Goal: Information Seeking & Learning: Learn about a topic

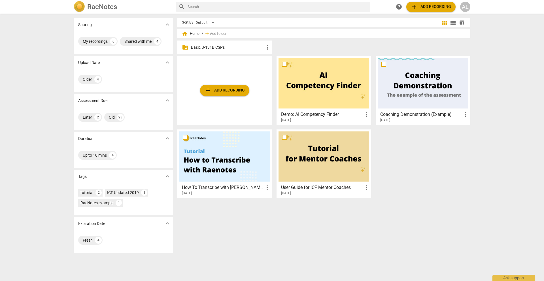
click at [221, 47] on p "Basic B-131B CSPs" at bounding box center [227, 47] width 73 height 6
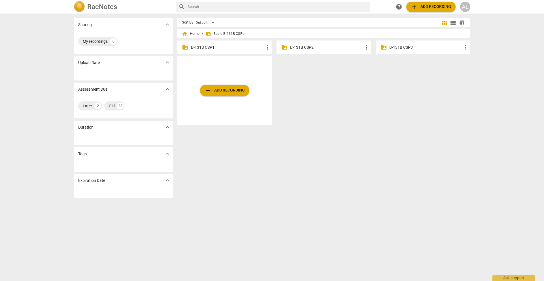
click at [210, 49] on p "B-131B CSP1" at bounding box center [227, 47] width 73 height 6
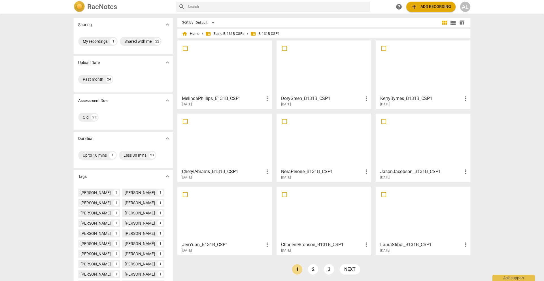
click at [260, 32] on span "folder_shared B-131B CSP1" at bounding box center [265, 34] width 29 height 6
click at [235, 35] on span "folder_shared Basic B-131B CSPs" at bounding box center [224, 34] width 39 height 6
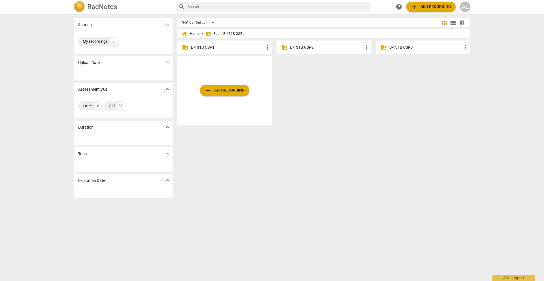
click at [298, 46] on p "B-131B CSP2" at bounding box center [326, 47] width 73 height 6
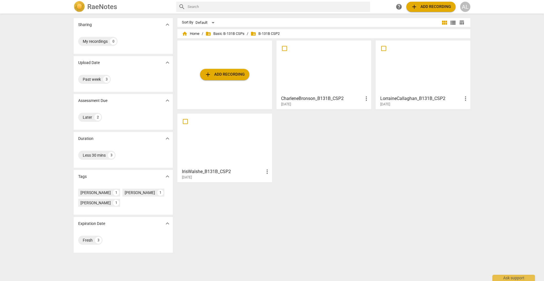
click at [312, 70] on div at bounding box center [324, 68] width 91 height 50
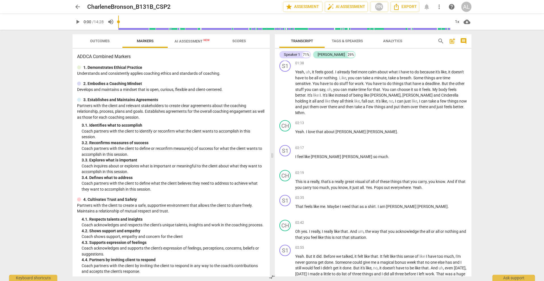
scroll to position [152, 0]
click at [285, 95] on span "play_arrow" at bounding box center [285, 91] width 7 height 7
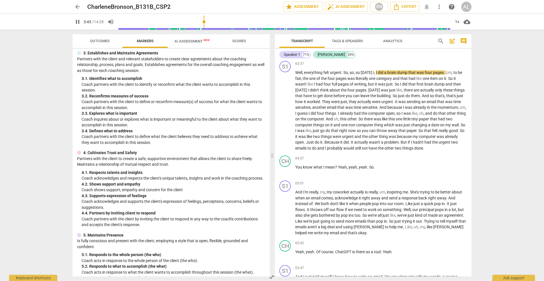
scroll to position [408, 0]
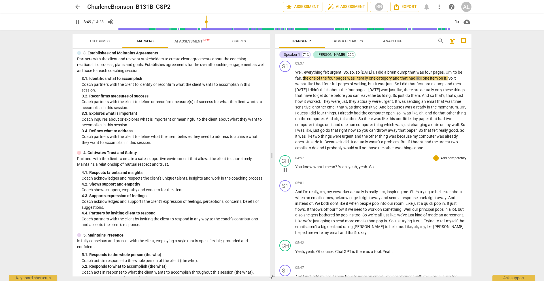
click at [286, 174] on span "pause" at bounding box center [285, 170] width 7 height 7
click at [285, 174] on span "play_arrow" at bounding box center [285, 170] width 7 height 7
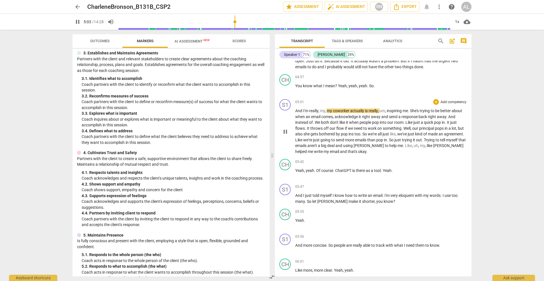
scroll to position [490, 0]
click at [286, 177] on span "pause" at bounding box center [285, 173] width 7 height 7
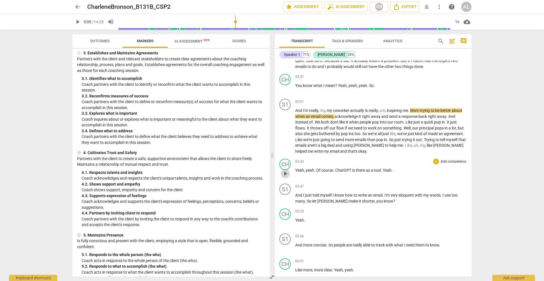
click at [287, 177] on span "play_arrow" at bounding box center [285, 173] width 7 height 7
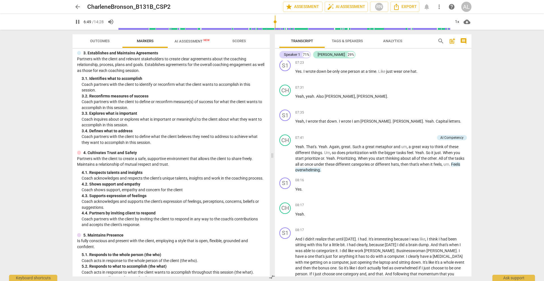
scroll to position [1013, 0]
click at [52, 57] on div "arrow_back CharleneBronson_B131B_CSP2 edit star Assessment auto_fix_high AI Ass…" at bounding box center [272, 140] width 544 height 281
type input "414"
click at [77, 7] on span "arrow_back" at bounding box center [77, 6] width 7 height 7
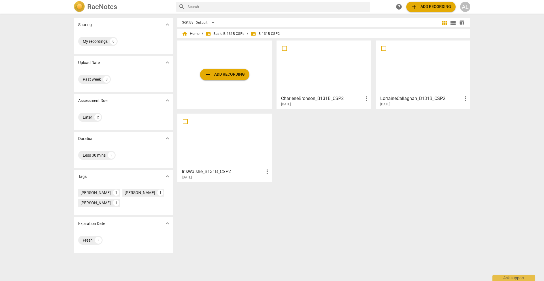
click at [227, 142] on div at bounding box center [224, 141] width 91 height 50
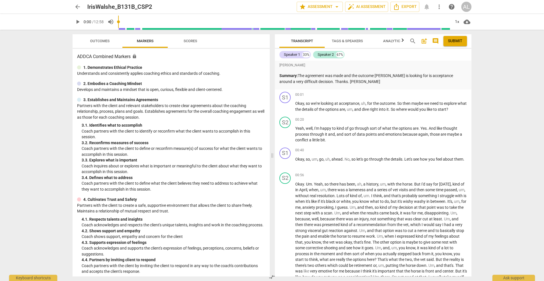
click at [77, 5] on span "arrow_back" at bounding box center [77, 6] width 7 height 7
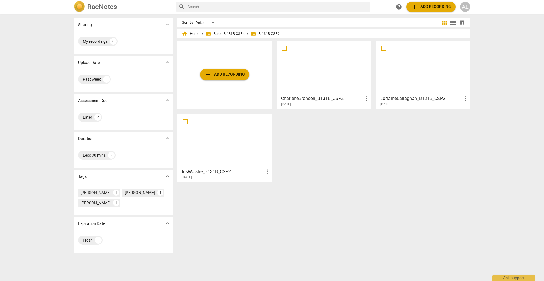
click at [305, 77] on div at bounding box center [324, 68] width 91 height 50
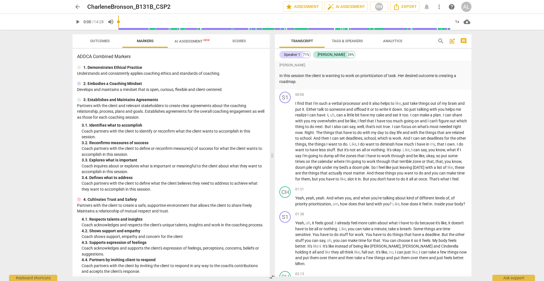
click at [76, 7] on span "arrow_back" at bounding box center [77, 6] width 7 height 7
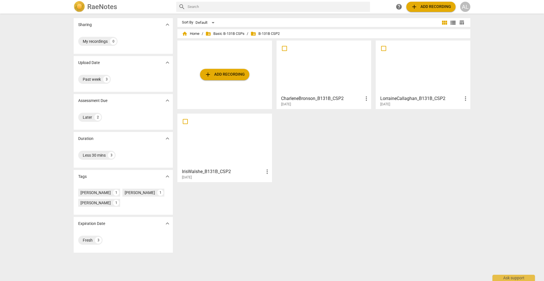
click at [414, 49] on div at bounding box center [423, 68] width 91 height 50
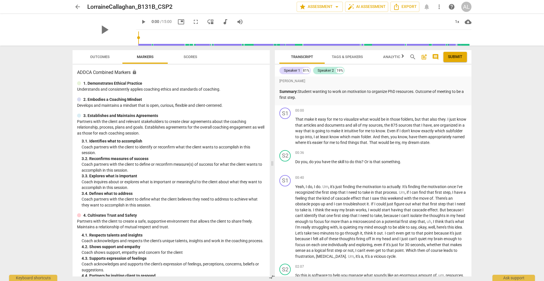
click at [79, 7] on span "arrow_back" at bounding box center [77, 6] width 7 height 7
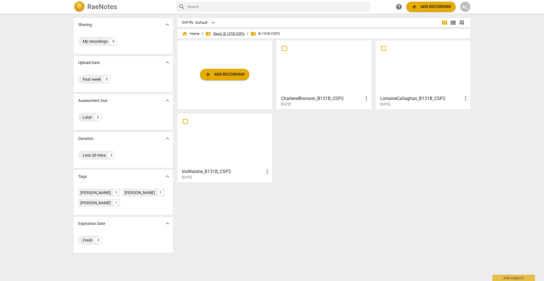
click at [223, 33] on span "folder_shared Basic B-131B CSPs" at bounding box center [224, 34] width 39 height 6
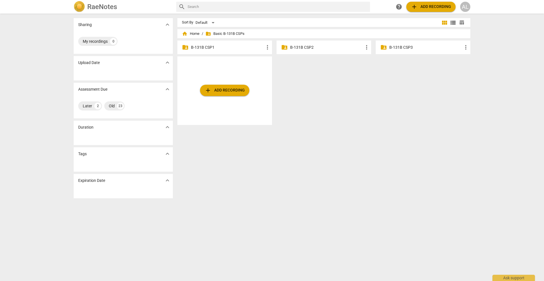
click at [205, 47] on p "B-131B CSP1" at bounding box center [227, 47] width 73 height 6
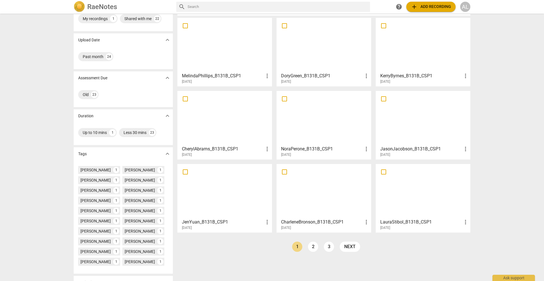
scroll to position [22, 0]
click at [226, 48] on div at bounding box center [224, 45] width 91 height 50
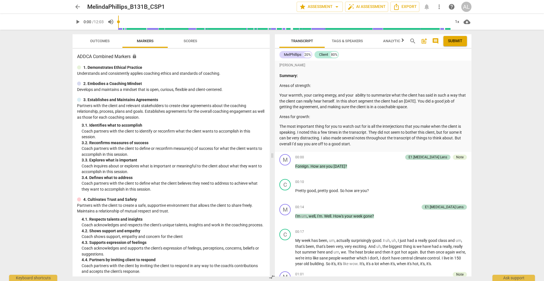
click at [78, 8] on span "arrow_back" at bounding box center [77, 6] width 7 height 7
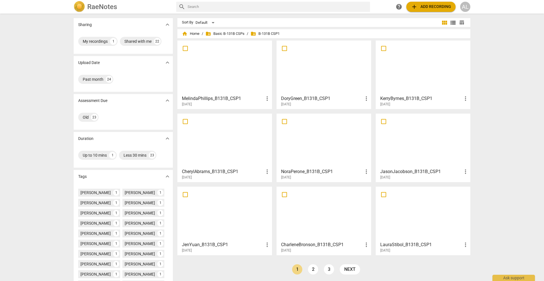
click at [312, 139] on div at bounding box center [324, 141] width 91 height 50
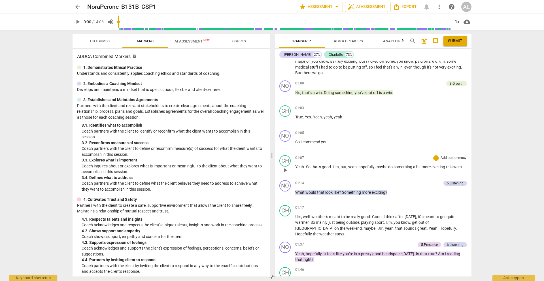
scroll to position [341, 0]
click at [286, 195] on span "play_arrow" at bounding box center [285, 195] width 7 height 7
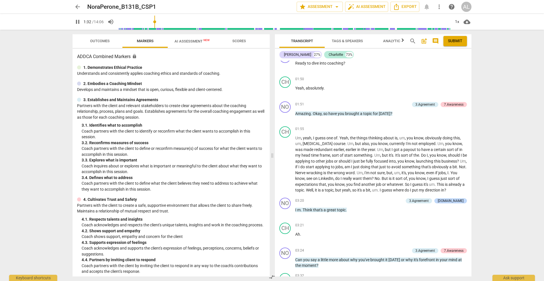
scroll to position [581, 0]
click at [285, 164] on span "pause" at bounding box center [285, 164] width 7 height 7
click at [285, 164] on span "play_arrow" at bounding box center [285, 164] width 7 height 7
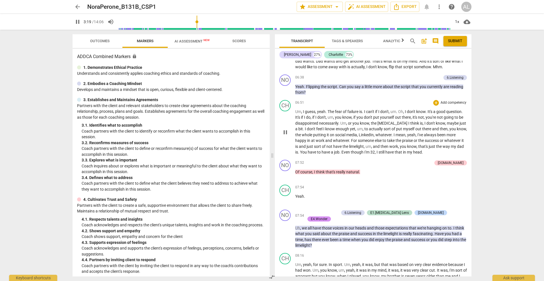
scroll to position [1047, 0]
click at [285, 134] on span "pause" at bounding box center [285, 133] width 7 height 7
click at [285, 134] on span "play_arrow" at bounding box center [285, 133] width 7 height 7
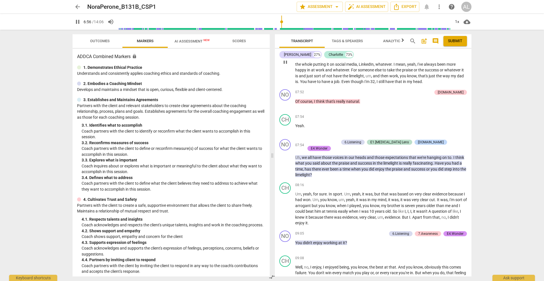
scroll to position [1117, 0]
click at [286, 106] on span "pause" at bounding box center [285, 105] width 7 height 7
click at [286, 106] on span "play_arrow" at bounding box center [285, 105] width 7 height 7
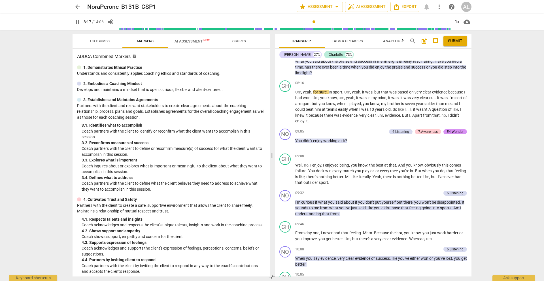
scroll to position [1223, 0]
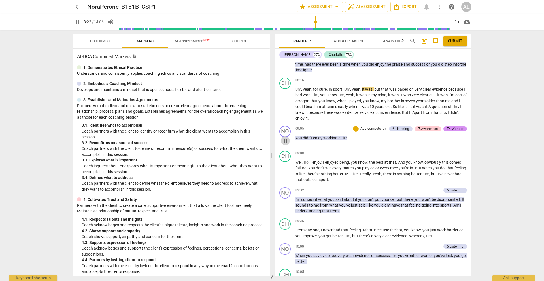
click at [286, 137] on span "pause" at bounding box center [285, 140] width 7 height 7
click at [286, 137] on span "play_arrow" at bounding box center [285, 140] width 7 height 7
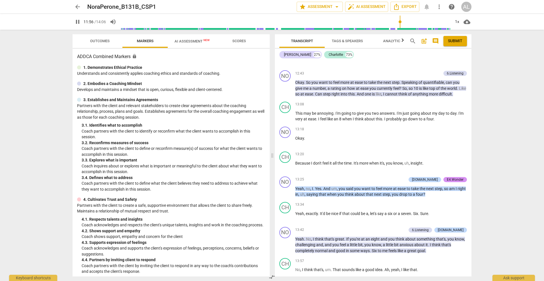
scroll to position [1743, 0]
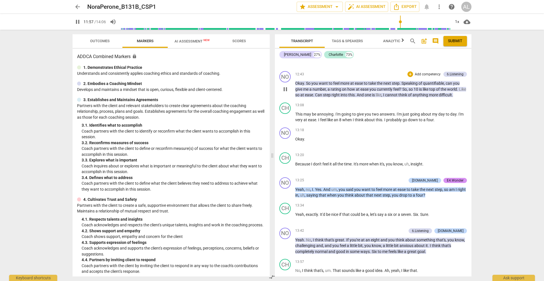
click at [285, 86] on span "pause" at bounding box center [285, 89] width 7 height 7
click at [285, 86] on span "play_arrow" at bounding box center [285, 89] width 7 height 7
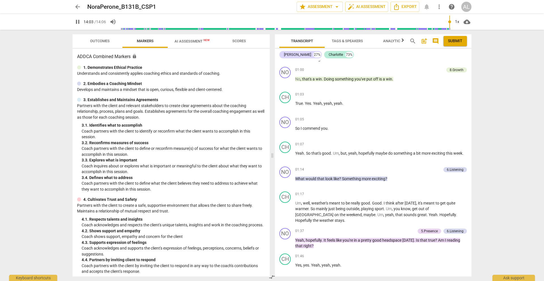
scroll to position [0, 0]
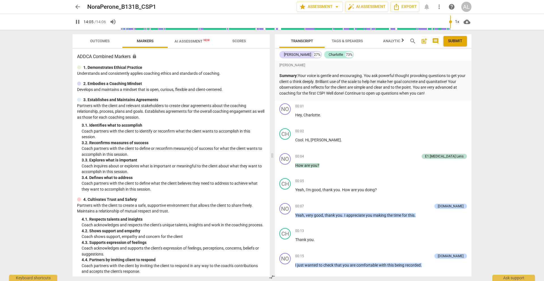
type input "846"
click at [78, 7] on span "arrow_back" at bounding box center [77, 6] width 7 height 7
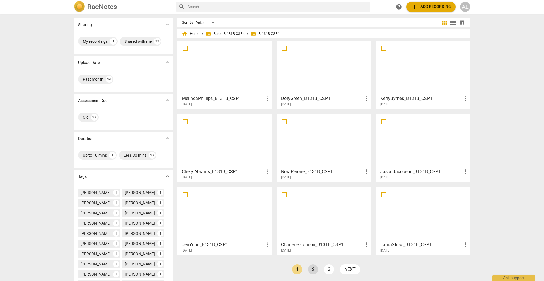
click at [313, 270] on link "2" at bounding box center [313, 269] width 10 height 10
click at [228, 77] on div at bounding box center [224, 68] width 91 height 50
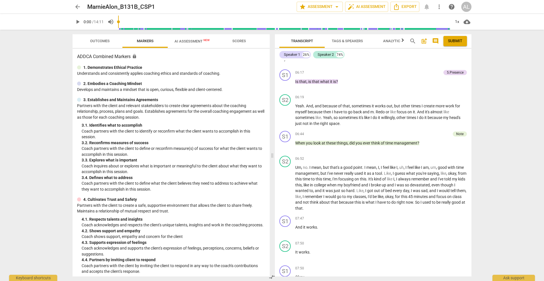
scroll to position [818, 0]
click at [457, 135] on div "Note" at bounding box center [459, 134] width 7 height 5
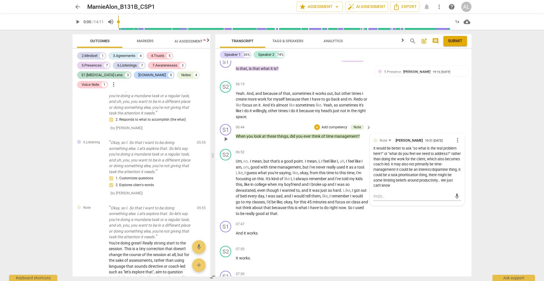
scroll to position [927, 0]
click at [367, 125] on span "keyboard_arrow_right" at bounding box center [368, 127] width 7 height 7
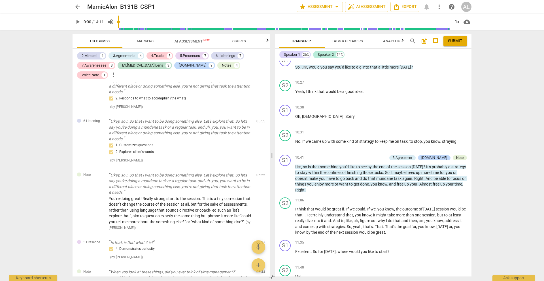
scroll to position [1383, 0]
click at [285, 93] on span "play_arrow" at bounding box center [285, 94] width 7 height 7
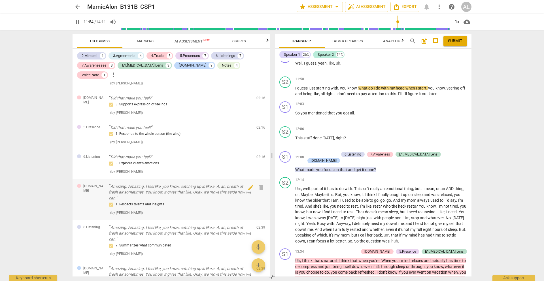
scroll to position [143, 0]
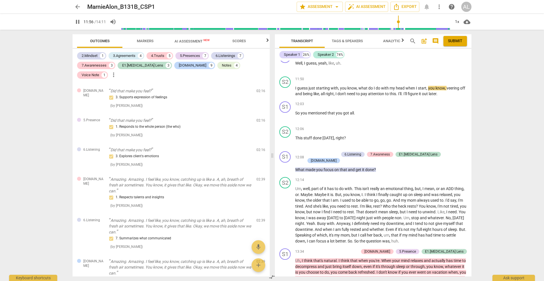
click at [145, 41] on span "Markers" at bounding box center [145, 41] width 17 height 4
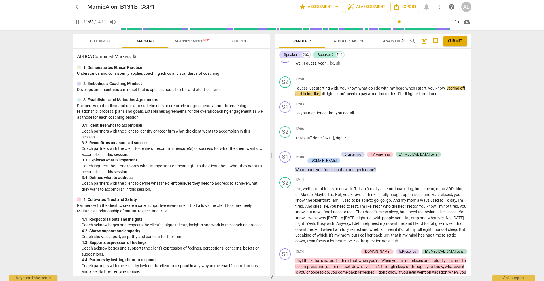
click at [103, 42] on span "Outcomes" at bounding box center [100, 41] width 20 height 4
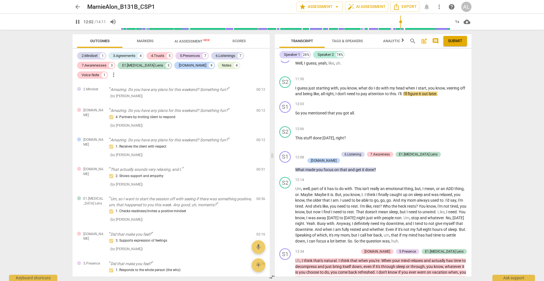
type input "723"
click at [78, 7] on span "arrow_back" at bounding box center [77, 6] width 7 height 7
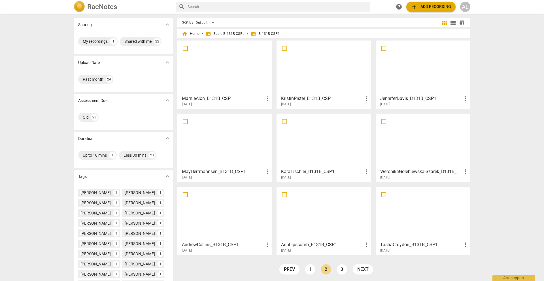
click at [317, 230] on div at bounding box center [324, 214] width 91 height 50
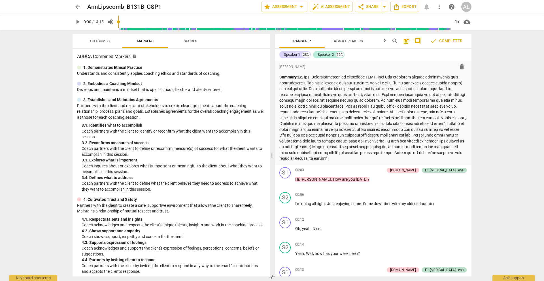
click at [102, 42] on span "Outcomes" at bounding box center [100, 41] width 20 height 4
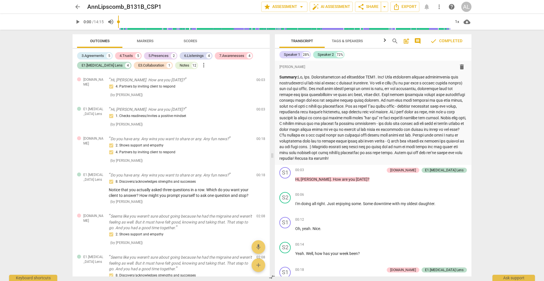
click at [78, 8] on span "arrow_back" at bounding box center [77, 6] width 7 height 7
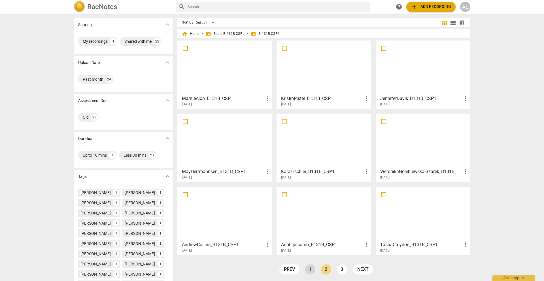
click at [312, 270] on link "1" at bounding box center [310, 269] width 10 height 10
click at [316, 214] on div at bounding box center [324, 214] width 91 height 50
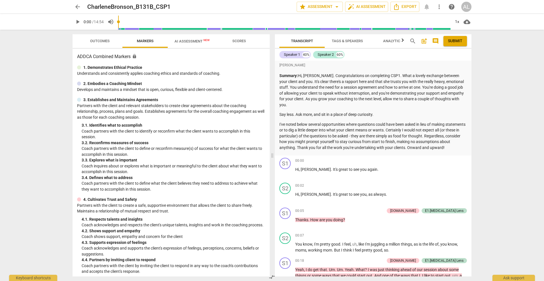
click at [101, 40] on span "Outcomes" at bounding box center [100, 41] width 20 height 4
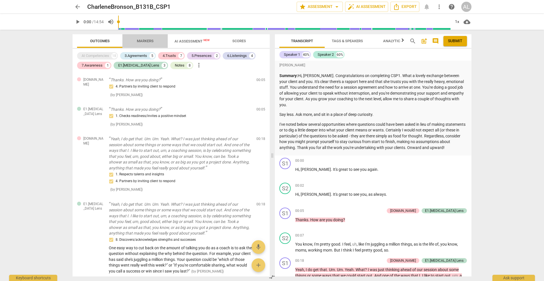
click at [141, 40] on span "Markers" at bounding box center [145, 41] width 17 height 4
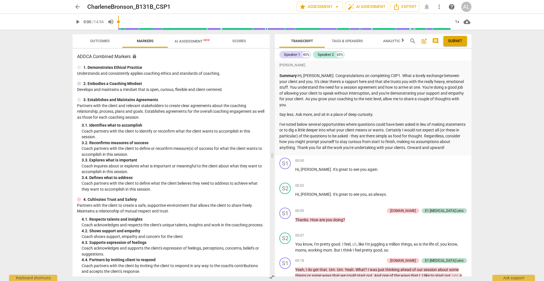
click at [183, 42] on span "AI Assessment New" at bounding box center [192, 41] width 35 height 4
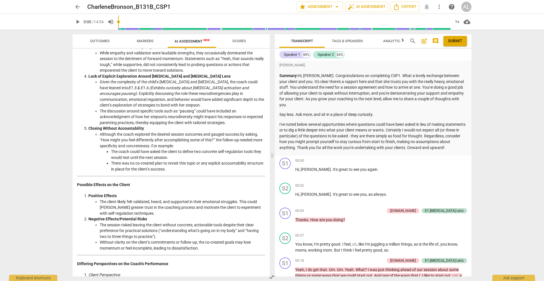
scroll to position [447, 0]
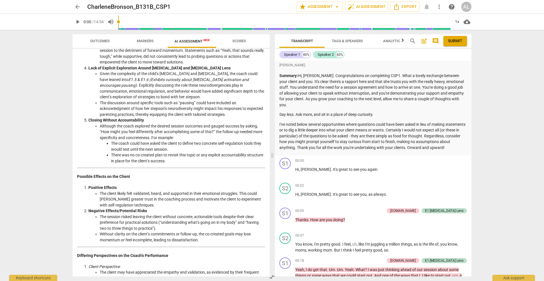
click at [77, 7] on span "arrow_back" at bounding box center [77, 6] width 7 height 7
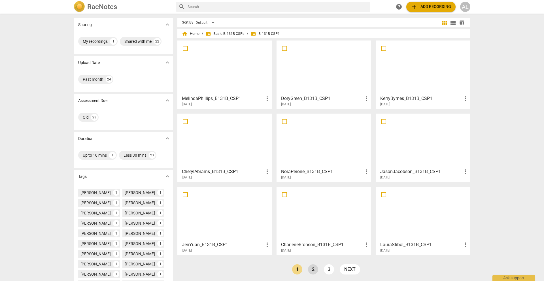
click at [311, 269] on link "2" at bounding box center [313, 269] width 10 height 10
click at [295, 202] on div at bounding box center [324, 214] width 91 height 50
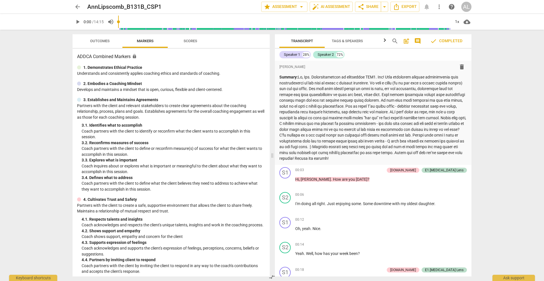
click at [192, 41] on span "Scores" at bounding box center [191, 41] width 14 height 4
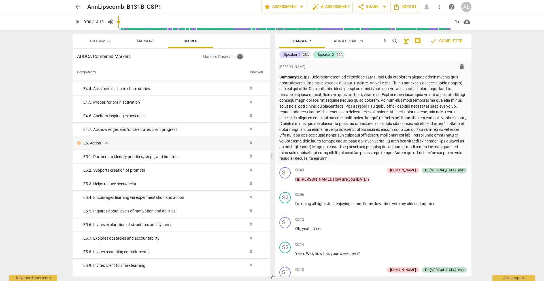
scroll to position [1072, 0]
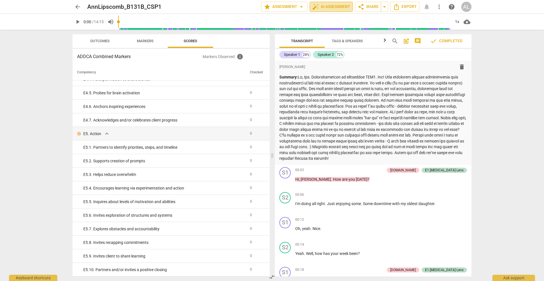
click at [321, 7] on span "auto_fix_high AI Assessment" at bounding box center [331, 6] width 38 height 7
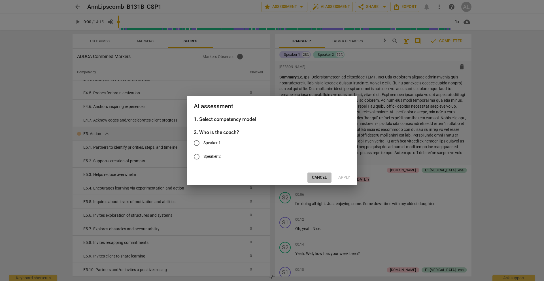
click at [323, 180] on span "Cancel" at bounding box center [319, 178] width 15 height 6
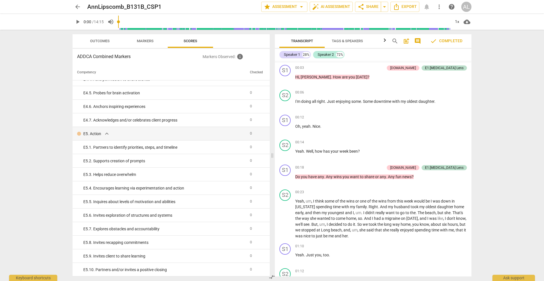
scroll to position [102, 0]
click at [334, 5] on span "auto_fix_high AI Assessment" at bounding box center [331, 6] width 38 height 7
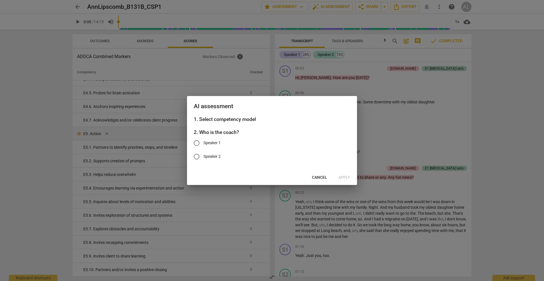
click at [213, 143] on span "Speaker 1" at bounding box center [211, 143] width 17 height 6
click at [203, 143] on input "Speaker 1" at bounding box center [197, 143] width 14 height 14
radio input "true"
click at [341, 178] on span "Apply" at bounding box center [344, 178] width 12 height 6
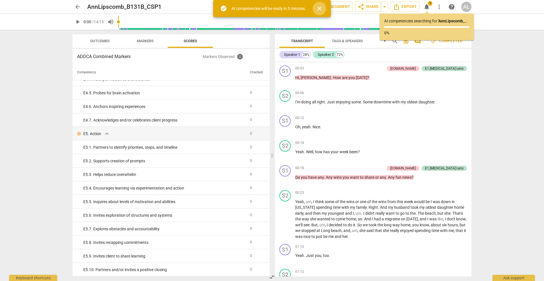
click at [321, 8] on span "close" at bounding box center [319, 8] width 7 height 7
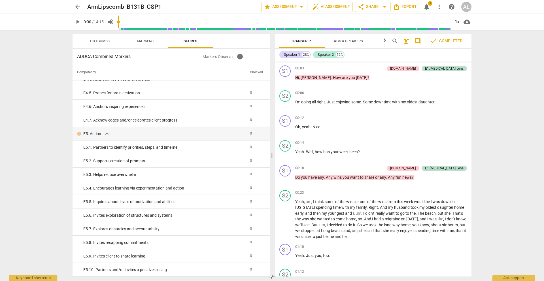
click at [80, 6] on span "arrow_back" at bounding box center [77, 6] width 7 height 7
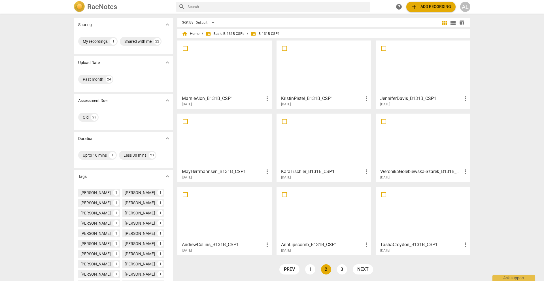
click at [312, 271] on link "1" at bounding box center [310, 269] width 10 height 10
click at [226, 215] on div at bounding box center [224, 214] width 91 height 50
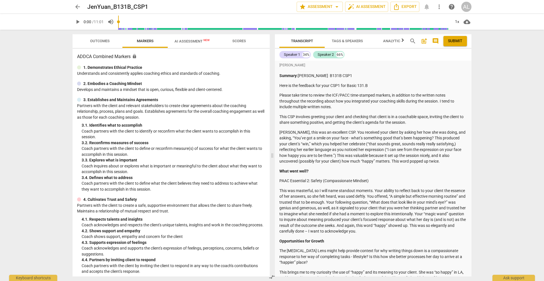
click at [186, 42] on span "AI Assessment New" at bounding box center [192, 41] width 35 height 4
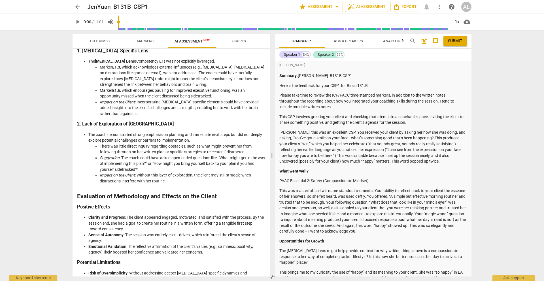
scroll to position [521, 0]
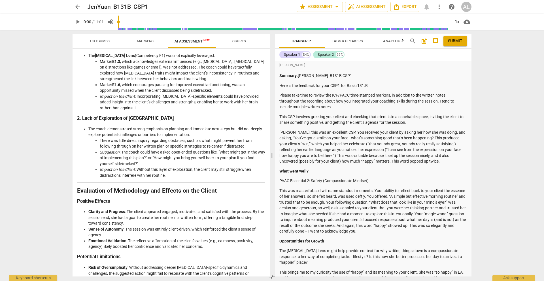
click at [147, 41] on span "Markers" at bounding box center [145, 41] width 17 height 4
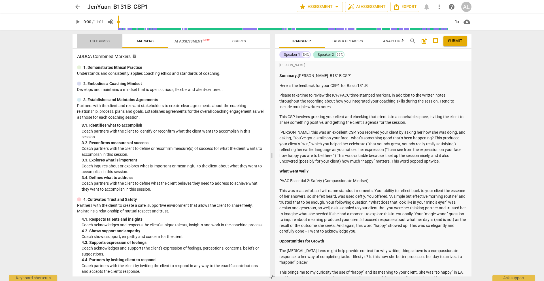
click at [106, 40] on span "Outcomes" at bounding box center [100, 41] width 20 height 4
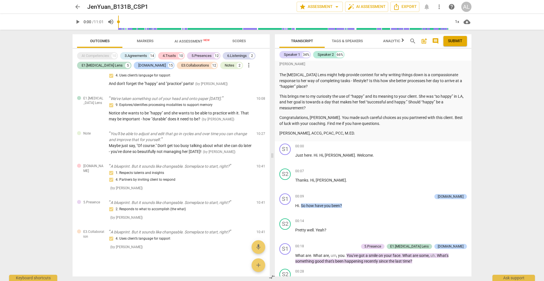
scroll to position [177, 0]
click at [77, 5] on span "arrow_back" at bounding box center [77, 6] width 7 height 7
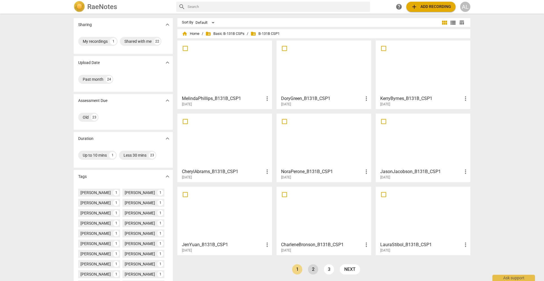
click at [312, 268] on link "2" at bounding box center [313, 269] width 10 height 10
click at [298, 212] on div at bounding box center [324, 214] width 91 height 50
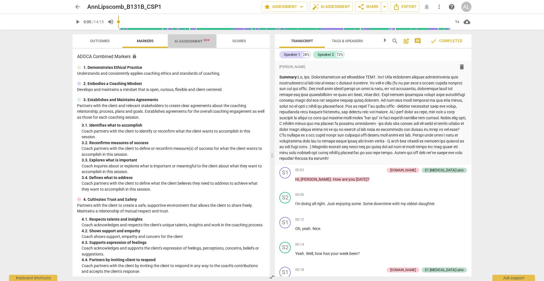
click at [188, 42] on span "AI Assessment New" at bounding box center [192, 41] width 35 height 4
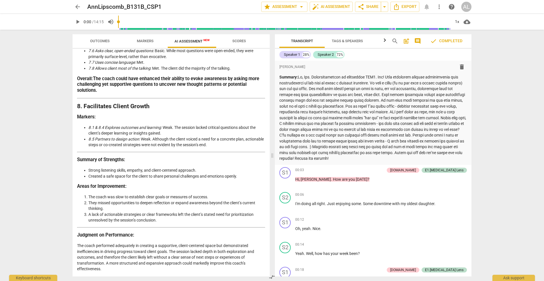
scroll to position [860, 0]
click at [143, 204] on li "They missed opportunities to deepen reflection or expand awareness beyond the c…" at bounding box center [176, 206] width 177 height 12
click at [144, 215] on li "A lack of actionable strategies or clear frameworks left the client’s stated ne…" at bounding box center [176, 218] width 177 height 12
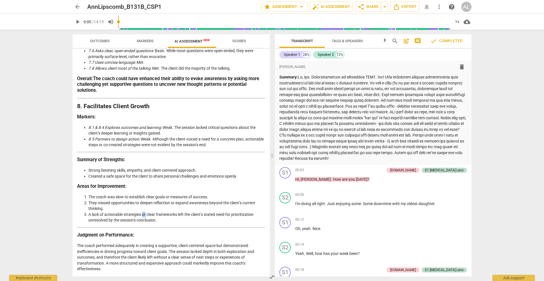
click at [144, 215] on li "A lack of actionable strategies or clear frameworks left the client’s stated ne…" at bounding box center [176, 218] width 177 height 12
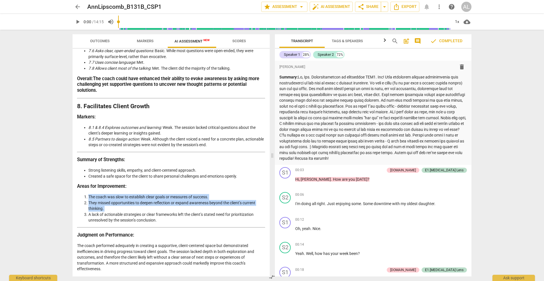
click at [144, 215] on li "A lack of actionable strategies or clear frameworks left the client’s stated ne…" at bounding box center [176, 218] width 177 height 12
click at [146, 219] on li "A lack of actionable strategies or clear frameworks left the client’s stated ne…" at bounding box center [176, 218] width 177 height 12
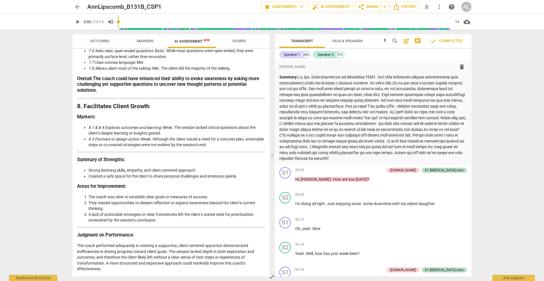
click at [75, 9] on span "arrow_back" at bounding box center [77, 6] width 7 height 7
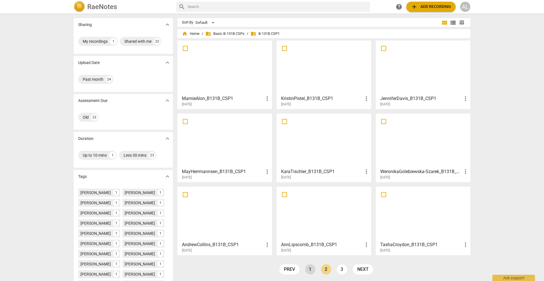
click at [309, 270] on link "1" at bounding box center [310, 269] width 10 height 10
click at [298, 213] on div at bounding box center [324, 214] width 91 height 50
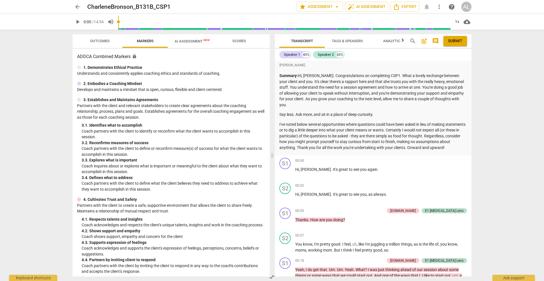
click at [192, 41] on span "AI Assessment New" at bounding box center [192, 41] width 35 height 4
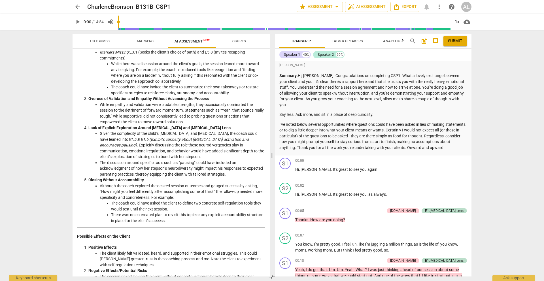
scroll to position [405, 0]
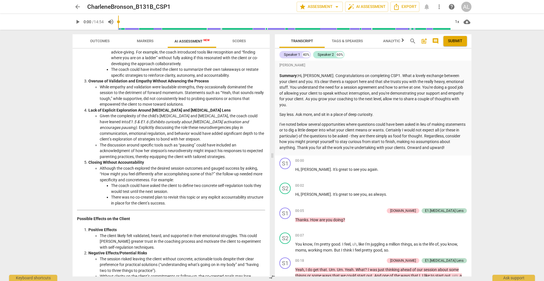
click at [77, 7] on span "arrow_back" at bounding box center [77, 6] width 7 height 7
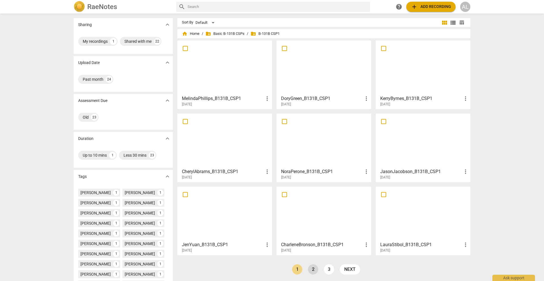
click at [313, 268] on link "2" at bounding box center [313, 269] width 10 height 10
click at [432, 225] on div at bounding box center [423, 214] width 91 height 50
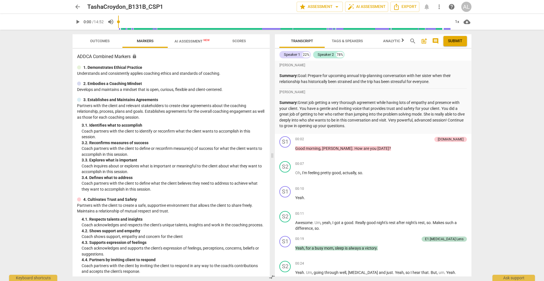
click at [188, 42] on span "AI Assessment New" at bounding box center [192, 41] width 35 height 4
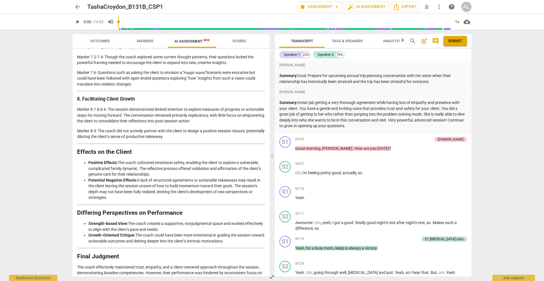
scroll to position [799, 0]
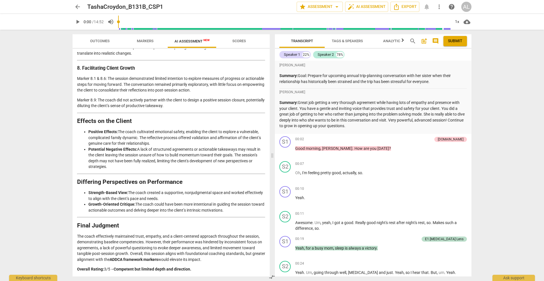
click at [75, 6] on span "arrow_back" at bounding box center [77, 6] width 7 height 7
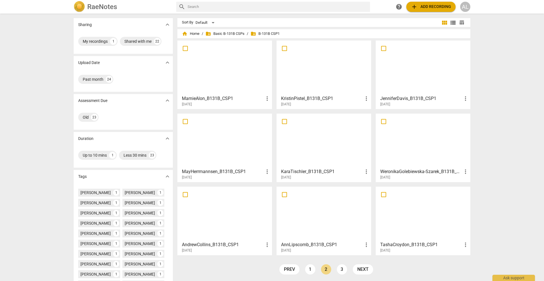
click at [306, 210] on div at bounding box center [324, 214] width 91 height 50
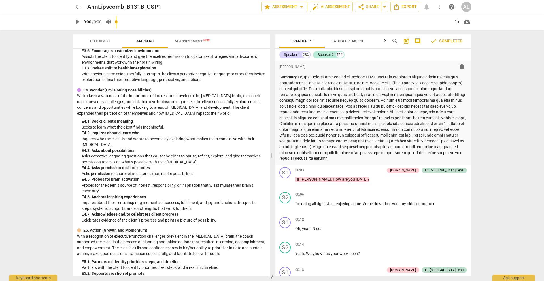
scroll to position [1406, 0]
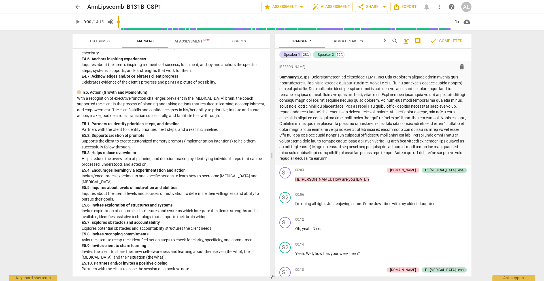
click at [190, 44] on span "AI Assessment New" at bounding box center [192, 41] width 49 height 9
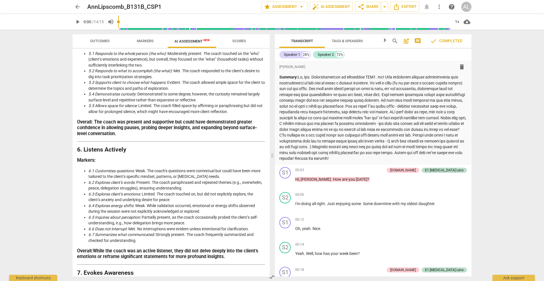
scroll to position [860, 0]
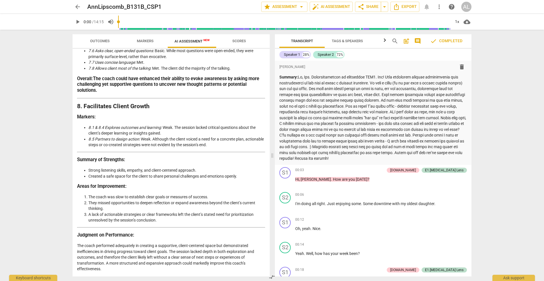
click at [145, 258] on p "The coach performed adequately in creating a supportive, client-centered space …" at bounding box center [171, 257] width 188 height 29
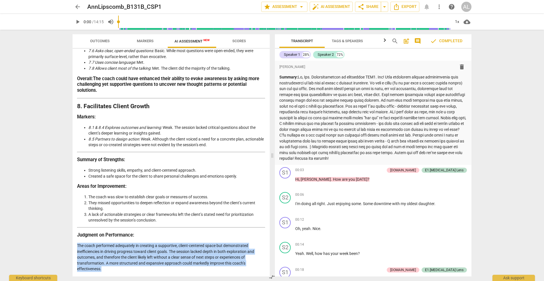
click at [145, 258] on p "The coach performed adequately in creating a supportive, client-centered space …" at bounding box center [171, 257] width 188 height 29
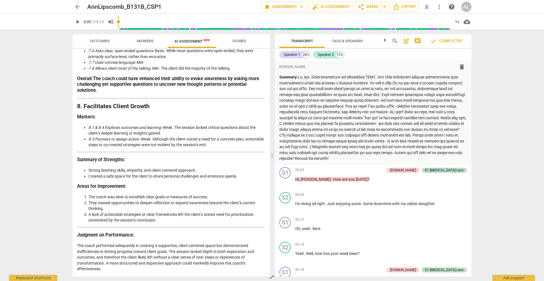
click at [141, 215] on li "A lack of actionable strategies or clear frameworks left the client’s stated ne…" at bounding box center [176, 218] width 177 height 12
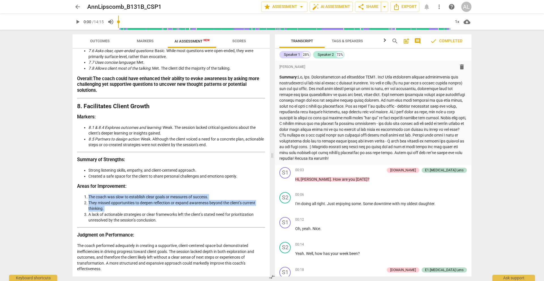
click at [141, 215] on li "A lack of actionable strategies or clear frameworks left the client’s stated ne…" at bounding box center [176, 218] width 177 height 12
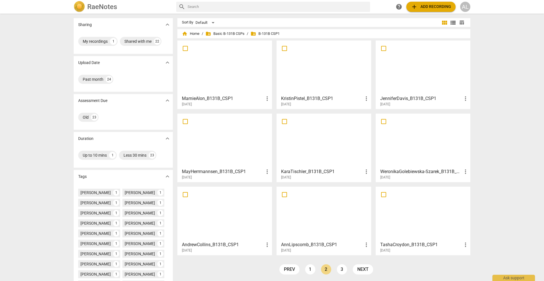
click at [244, 144] on div at bounding box center [224, 141] width 91 height 50
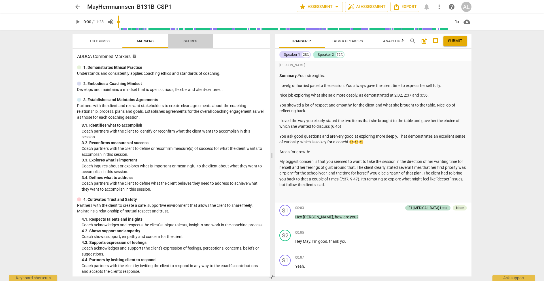
click at [188, 41] on span "Scores" at bounding box center [191, 41] width 14 height 4
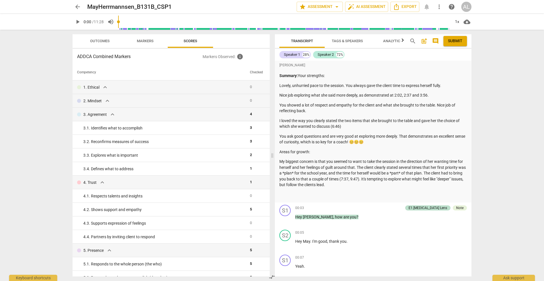
click at [75, 6] on span "arrow_back" at bounding box center [77, 6] width 7 height 7
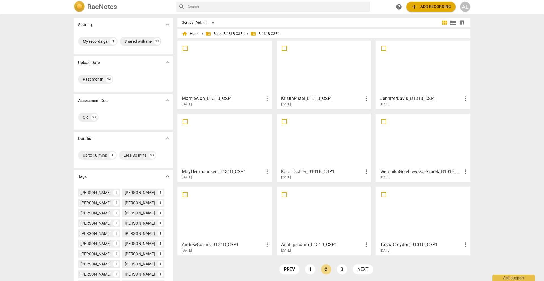
click at [419, 80] on div at bounding box center [423, 68] width 91 height 50
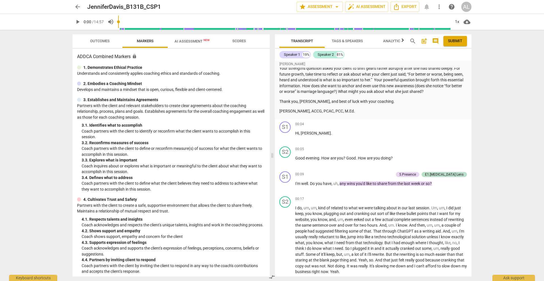
scroll to position [237, 0]
click at [189, 41] on span "AI Assessment New" at bounding box center [192, 41] width 35 height 4
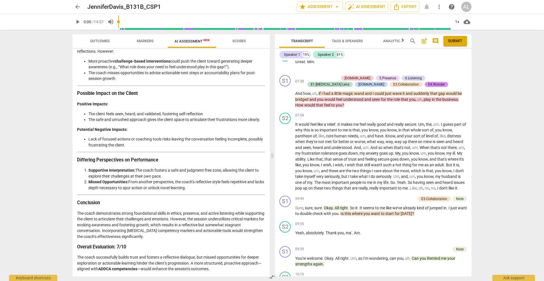
scroll to position [1237, 0]
click at [283, 98] on span "play_arrow" at bounding box center [285, 97] width 7 height 7
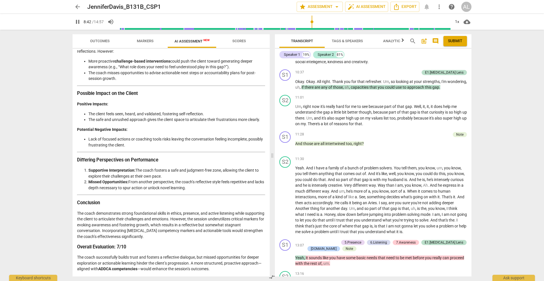
scroll to position [1322, 0]
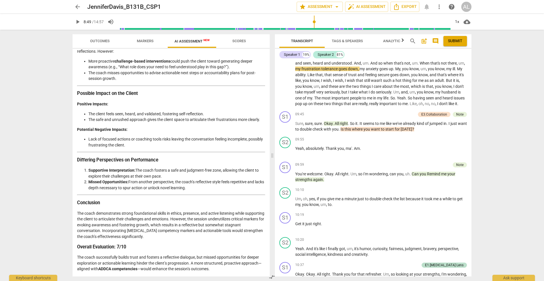
type input "529"
click at [76, 5] on span "arrow_back" at bounding box center [77, 6] width 7 height 7
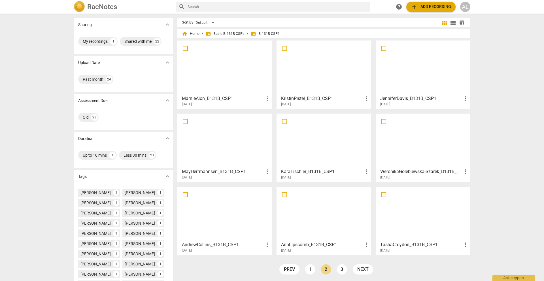
click at [234, 80] on div at bounding box center [224, 68] width 91 height 50
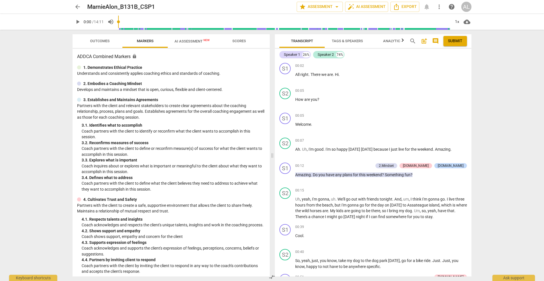
click at [181, 42] on span "AI Assessment New" at bounding box center [192, 41] width 35 height 4
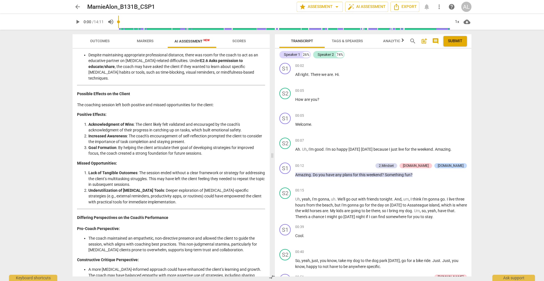
scroll to position [686, 0]
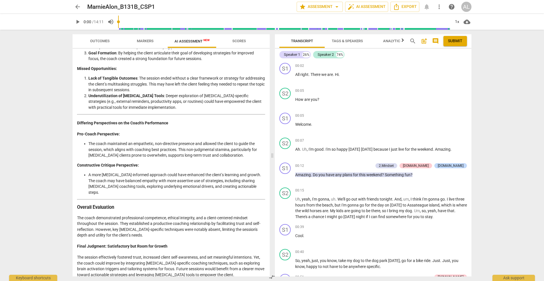
click at [164, 263] on p "The session effectively fostered trust, increased client self-awareness, and se…" at bounding box center [171, 266] width 188 height 23
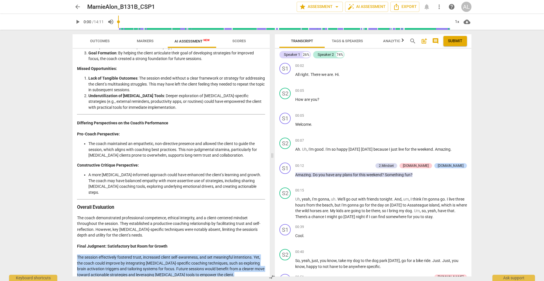
click at [164, 263] on p "The session effectively fostered trust, increased client self-awareness, and se…" at bounding box center [171, 266] width 188 height 23
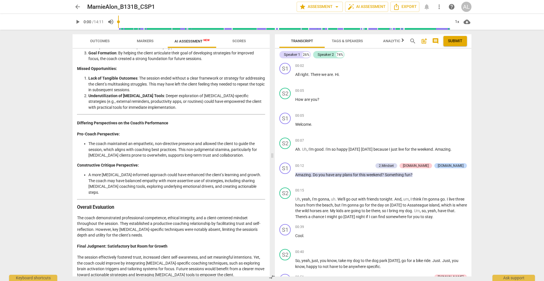
click at [148, 222] on p "The coach demonstrated professional competence, ethical integrity, and a client…" at bounding box center [171, 226] width 188 height 23
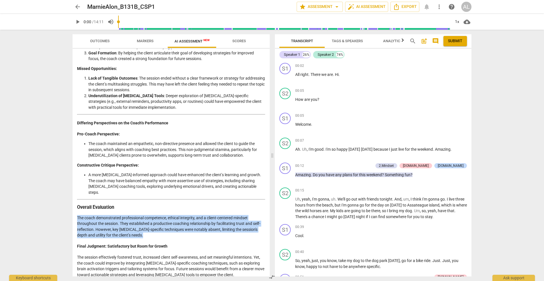
click at [148, 222] on p "The coach demonstrated professional competence, ethical integrity, and a client…" at bounding box center [171, 226] width 188 height 23
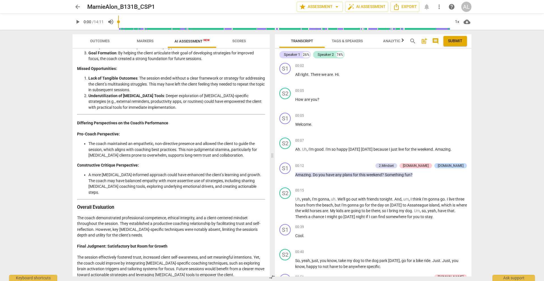
click at [149, 222] on p "The coach demonstrated professional competence, ethical integrity, and a client…" at bounding box center [171, 226] width 188 height 23
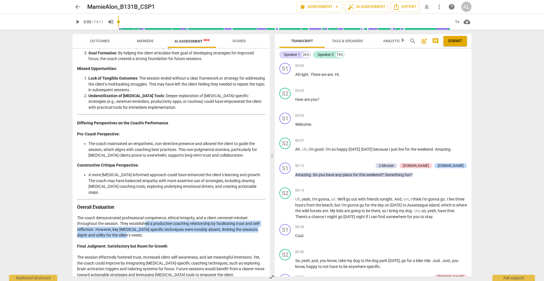
drag, startPoint x: 145, startPoint y: 219, endPoint x: 148, endPoint y: 230, distance: 11.3
click at [148, 230] on p "The coach demonstrated professional competence, ethical integrity, and a client…" at bounding box center [171, 226] width 188 height 23
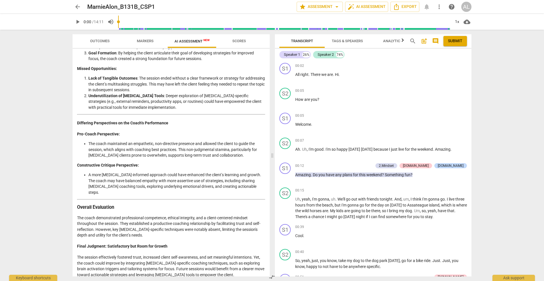
click at [79, 8] on span "arrow_back" at bounding box center [77, 6] width 7 height 7
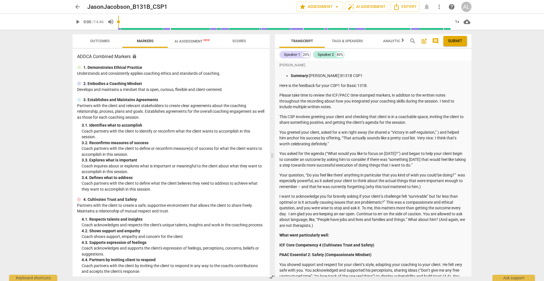
scroll to position [210, 0]
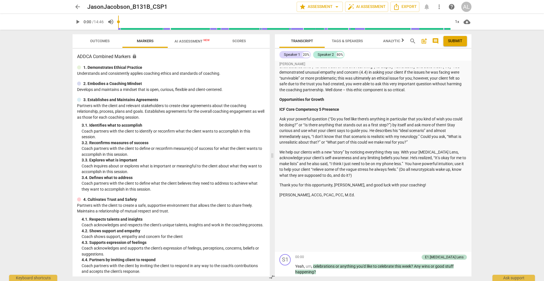
click at [55, 72] on div "arrow_back JasonJacobson_B131B_CSP1 edit star Assessment arrow_drop_down auto_f…" at bounding box center [272, 140] width 544 height 281
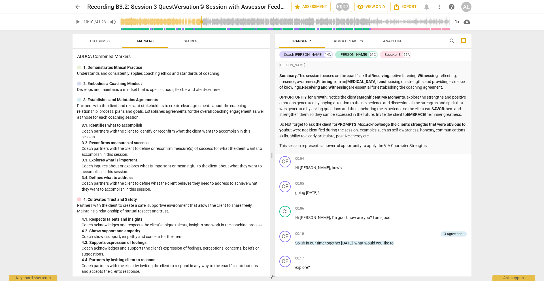
scroll to position [1031, 0]
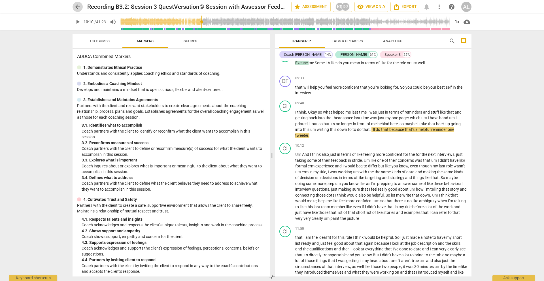
click at [79, 6] on span "arrow_back" at bounding box center [77, 6] width 7 height 7
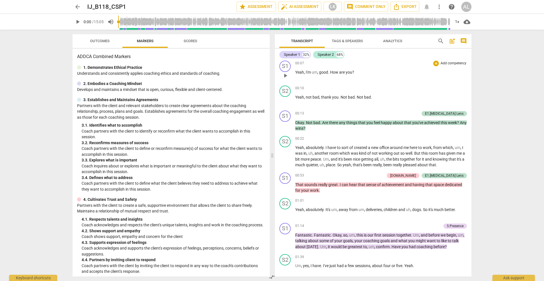
scroll to position [76, 0]
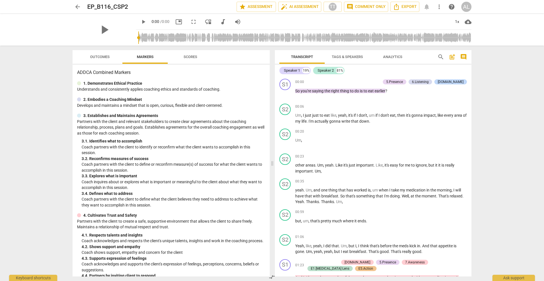
scroll to position [8, 0]
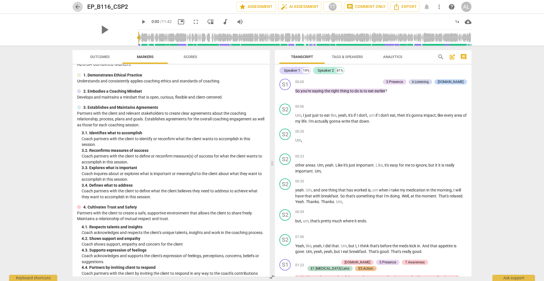
click at [79, 7] on span "arrow_back" at bounding box center [77, 6] width 7 height 7
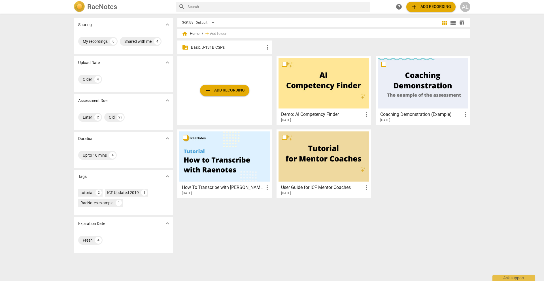
click at [216, 46] on p "Basic B-131B CSPs" at bounding box center [227, 47] width 73 height 6
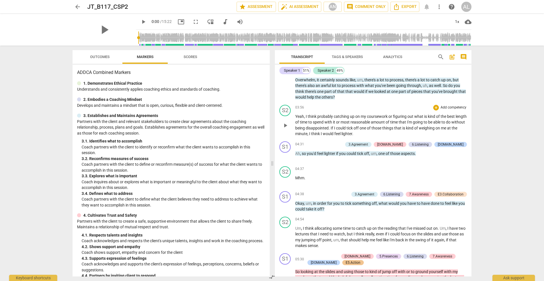
scroll to position [410, 0]
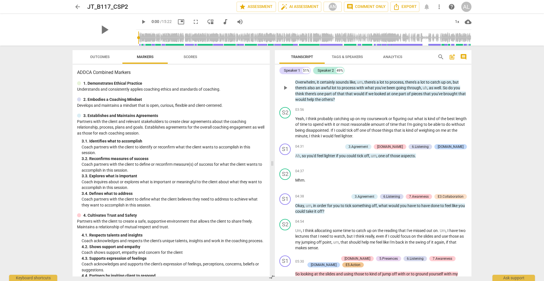
click at [285, 88] on span "play_arrow" at bounding box center [285, 87] width 7 height 7
click at [285, 88] on span "pause" at bounding box center [285, 87] width 7 height 7
click at [285, 88] on span "play_arrow" at bounding box center [285, 87] width 7 height 7
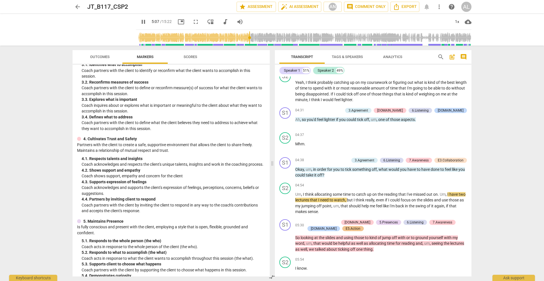
scroll to position [0, 0]
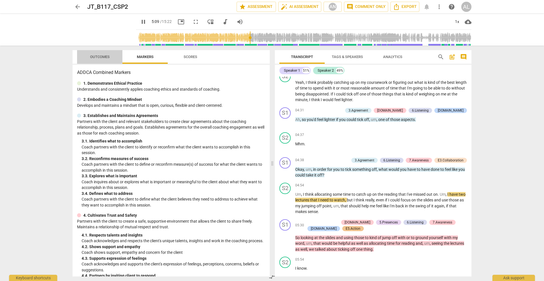
click at [97, 58] on span "Outcomes" at bounding box center [100, 57] width 20 height 4
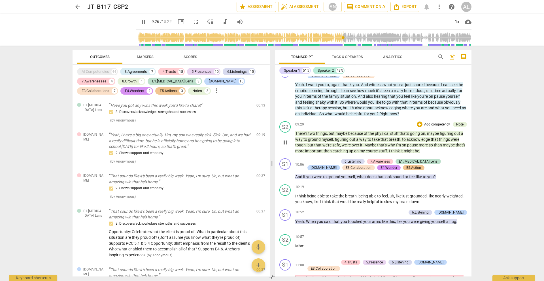
scroll to position [903, 0]
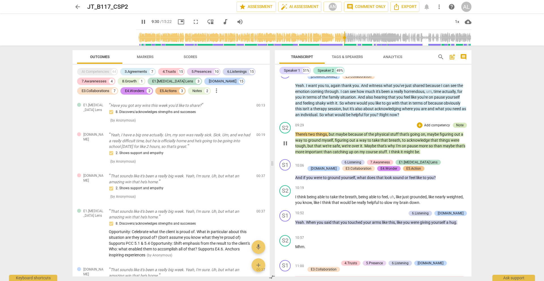
click at [457, 126] on div "Note" at bounding box center [459, 125] width 7 height 5
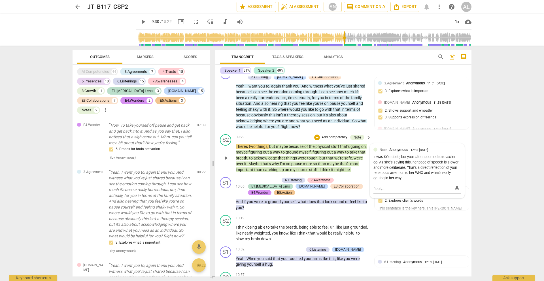
scroll to position [2621, 0]
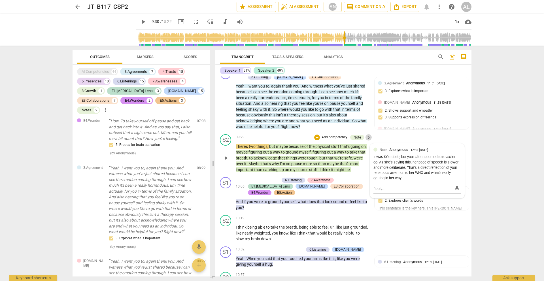
click at [366, 137] on span "keyboard_arrow_right" at bounding box center [368, 137] width 7 height 7
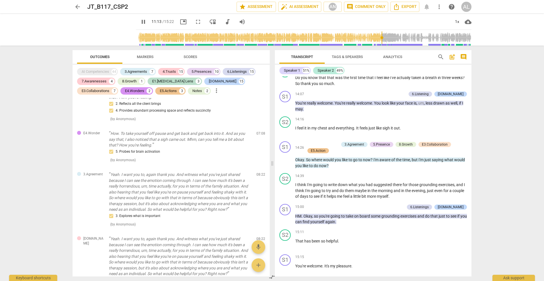
scroll to position [1374, 0]
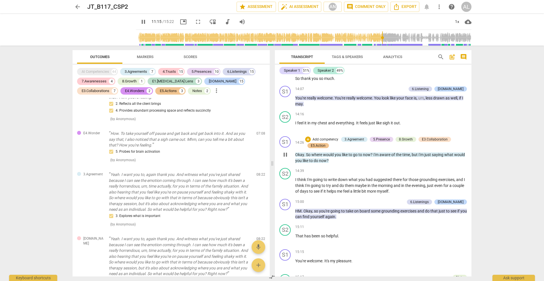
click at [287, 158] on span "pause" at bounding box center [285, 154] width 7 height 7
click at [287, 158] on span "play_arrow" at bounding box center [285, 154] width 7 height 7
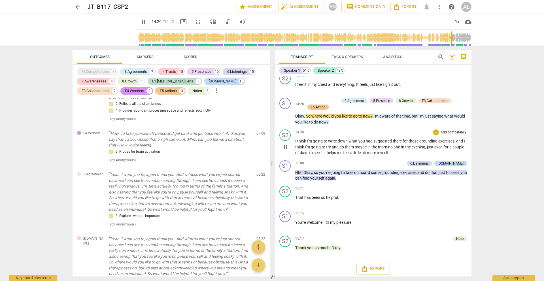
scroll to position [1421, 0]
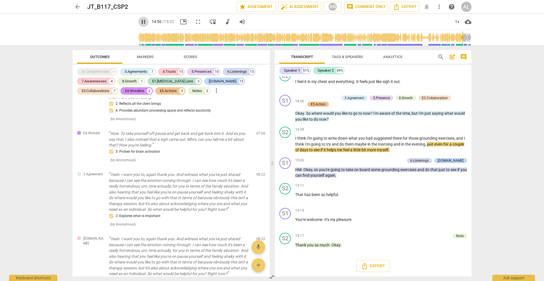
click at [140, 22] on span "pause" at bounding box center [143, 21] width 7 height 7
type input "897"
click at [77, 6] on span "arrow_back" at bounding box center [77, 6] width 7 height 7
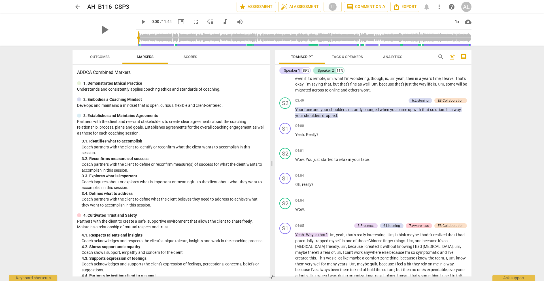
scroll to position [321, 0]
click at [79, 6] on span "arrow_back" at bounding box center [77, 6] width 7 height 7
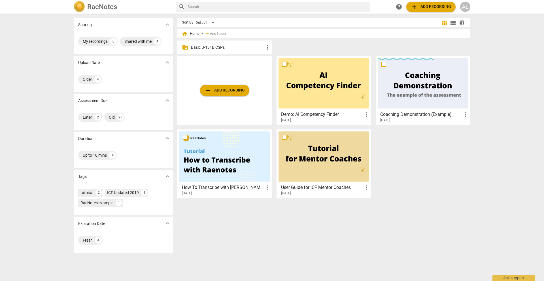
click at [238, 49] on p "Basic B-131B CSPs" at bounding box center [227, 47] width 73 height 6
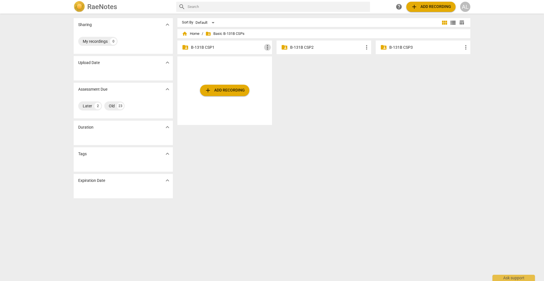
click at [264, 47] on span "more_vert" at bounding box center [267, 47] width 7 height 7
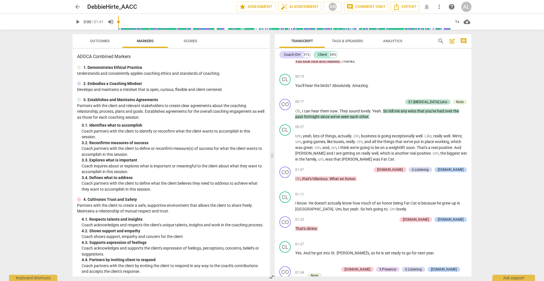
scroll to position [137, 0]
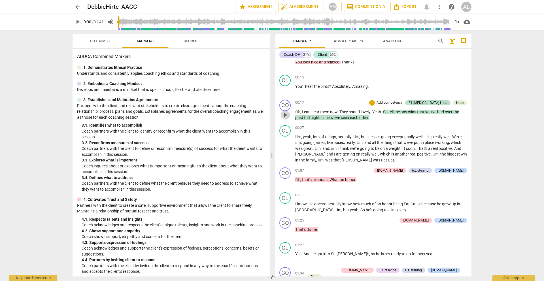
click at [284, 118] on span "play_arrow" at bounding box center [285, 115] width 7 height 7
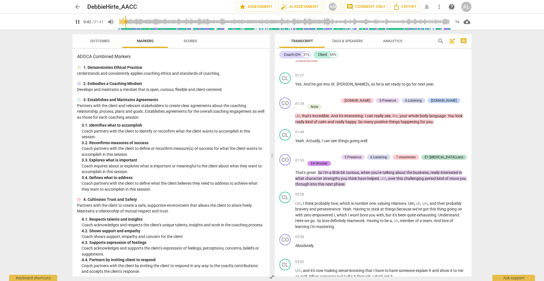
scroll to position [306, 0]
click at [287, 176] on span "pause" at bounding box center [285, 175] width 7 height 7
click at [287, 176] on span "play_arrow" at bounding box center [285, 175] width 7 height 7
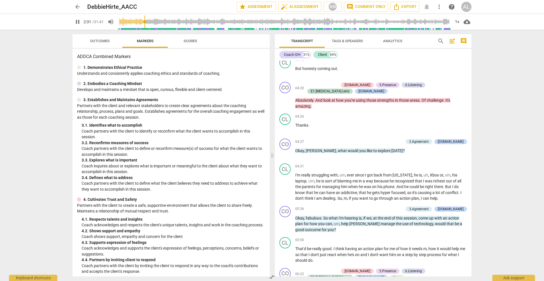
scroll to position [638, 0]
click at [287, 185] on span "pause" at bounding box center [285, 188] width 7 height 7
click at [287, 185] on span "play_arrow" at bounding box center [285, 188] width 7 height 7
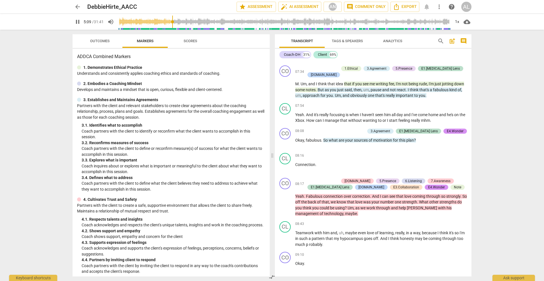
scroll to position [1063, 0]
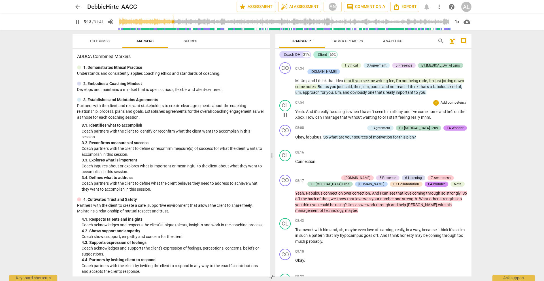
click at [284, 112] on span "pause" at bounding box center [285, 115] width 7 height 7
click at [284, 112] on span "play_arrow" at bounding box center [285, 115] width 7 height 7
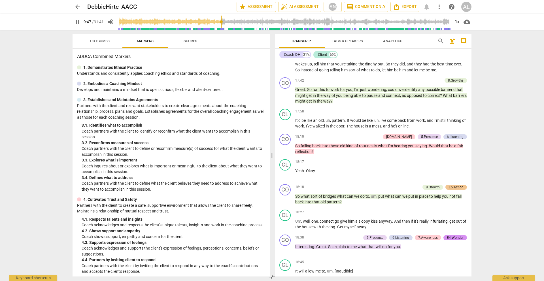
scroll to position [2192, 0]
click at [285, 92] on span "pause" at bounding box center [285, 95] width 7 height 7
click at [285, 92] on span "play_arrow" at bounding box center [285, 95] width 7 height 7
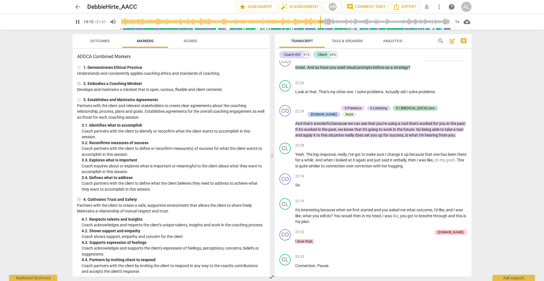
scroll to position [2938, 0]
type input "1152"
click at [79, 8] on span "arrow_back" at bounding box center [77, 6] width 7 height 7
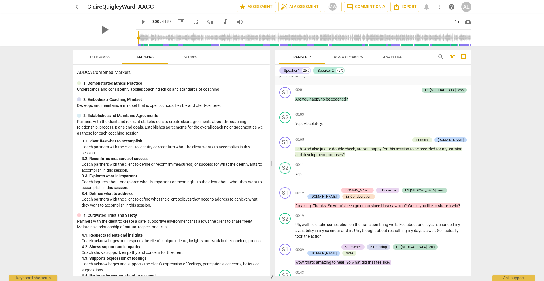
scroll to position [372, 0]
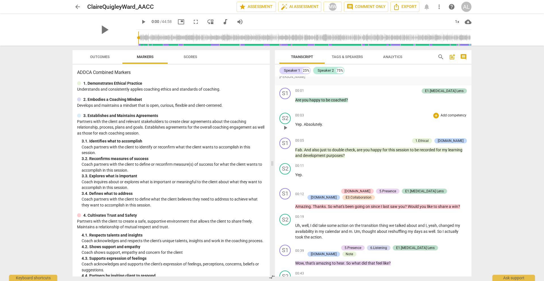
click at [287, 131] on span "play_arrow" at bounding box center [285, 127] width 7 height 7
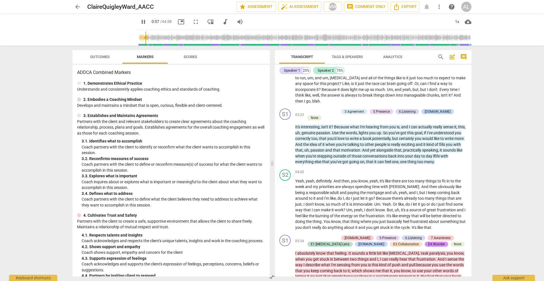
scroll to position [746, 0]
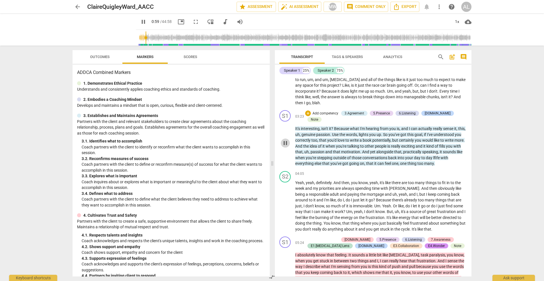
click at [285, 142] on span "pause" at bounding box center [285, 143] width 7 height 7
click at [285, 142] on span "play_arrow" at bounding box center [285, 143] width 7 height 7
click at [285, 142] on span "pause" at bounding box center [285, 143] width 7 height 7
click at [285, 142] on span "play_arrow" at bounding box center [285, 143] width 7 height 7
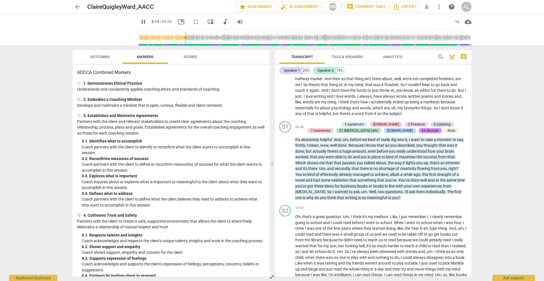
scroll to position [1131, 0]
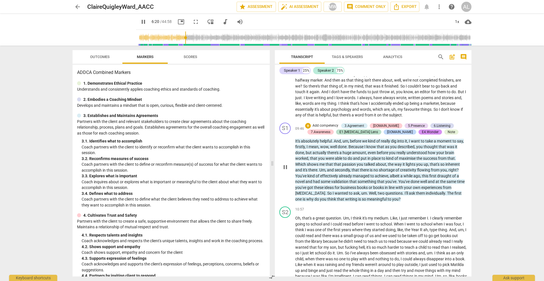
click at [287, 164] on span "pause" at bounding box center [285, 167] width 7 height 7
click at [287, 164] on span "play_arrow" at bounding box center [285, 167] width 7 height 7
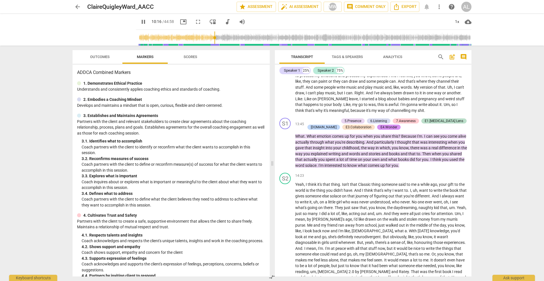
scroll to position [1372, 0]
click at [285, 147] on div "play_arrow pause" at bounding box center [288, 148] width 14 height 37
click at [287, 145] on span "pause" at bounding box center [285, 148] width 7 height 7
click at [287, 145] on span "play_arrow" at bounding box center [285, 148] width 7 height 7
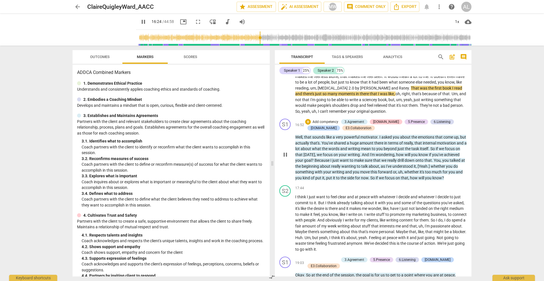
scroll to position [1556, 0]
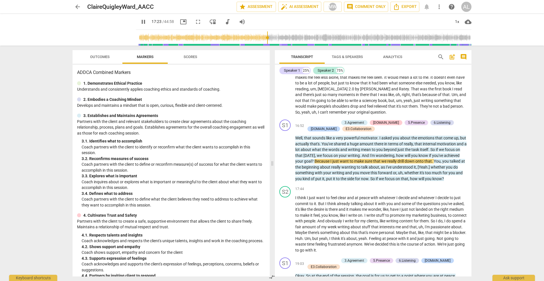
click at [99, 56] on span "Outcomes" at bounding box center [100, 57] width 20 height 4
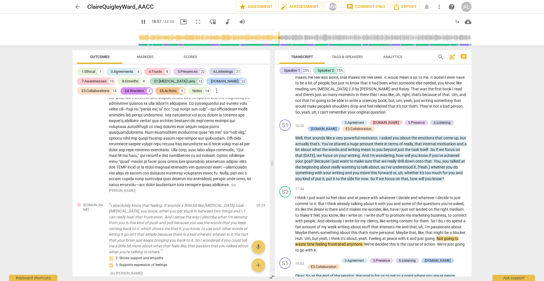
scroll to position [1156, 0]
click at [285, 221] on span "pause" at bounding box center [285, 224] width 7 height 7
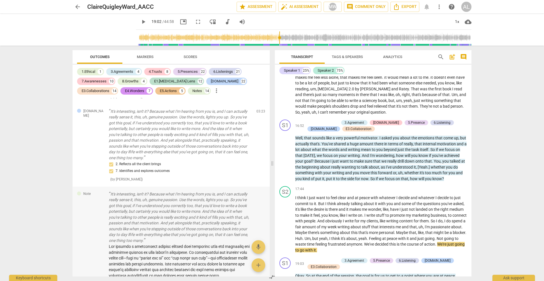
scroll to position [1006, 0]
click at [103, 125] on div "[DOMAIN_NAME] It's interesting, isn't it? Because what I'm hearing from you is,…" at bounding box center [171, 145] width 197 height 83
click at [97, 112] on span "[DOMAIN_NAME]" at bounding box center [93, 113] width 21 height 9
click at [135, 135] on p "It's interesting, isn't it? Because what I'm hearing from you is, and I can act…" at bounding box center [180, 134] width 143 height 52
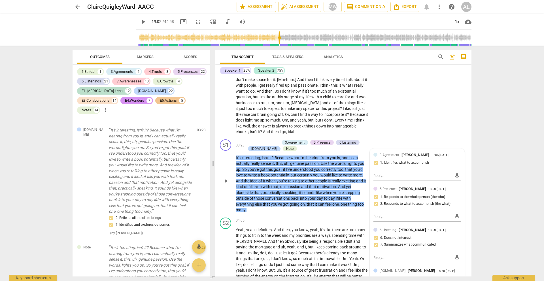
scroll to position [707, 0]
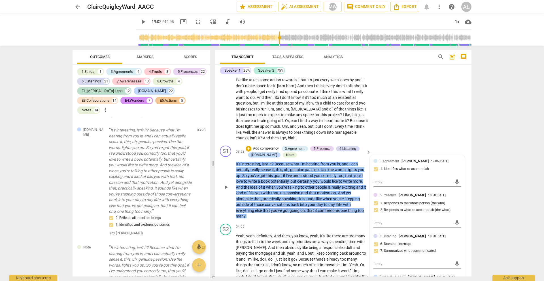
click at [226, 184] on span "play_arrow" at bounding box center [225, 187] width 7 height 7
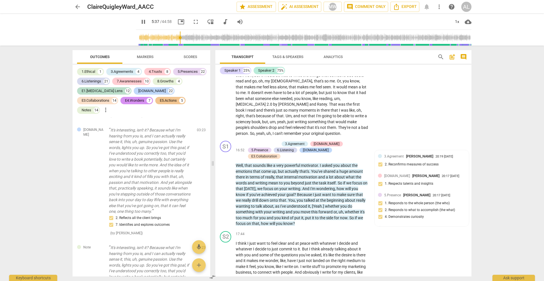
scroll to position [1794, 0]
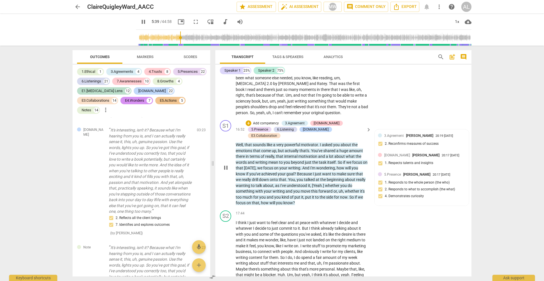
click at [226, 164] on span "pause" at bounding box center [225, 167] width 7 height 7
type input "340"
